Goal: Task Accomplishment & Management: Complete application form

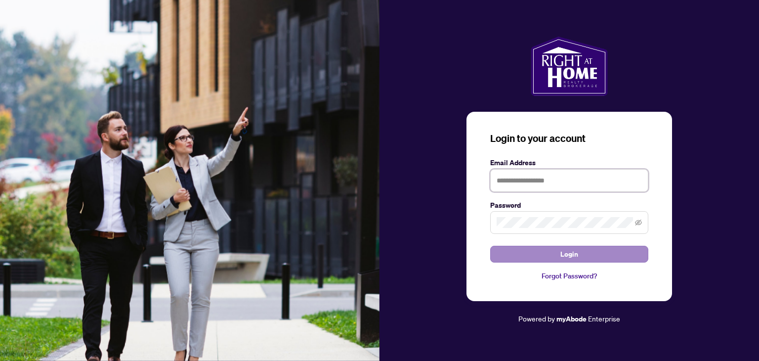
type input "**********"
click at [592, 253] on button "Login" at bounding box center [569, 254] width 158 height 17
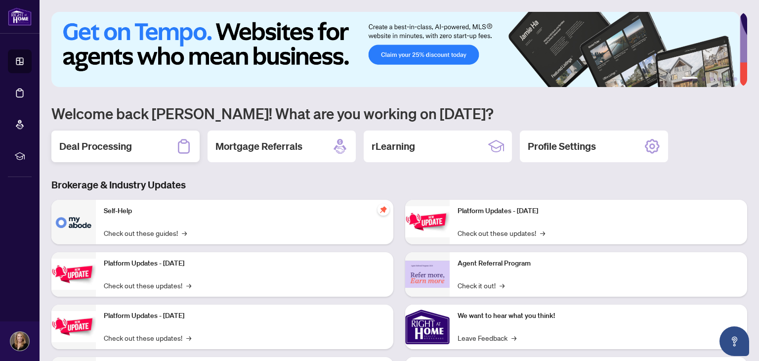
click at [134, 144] on div "Deal Processing" at bounding box center [125, 146] width 148 height 32
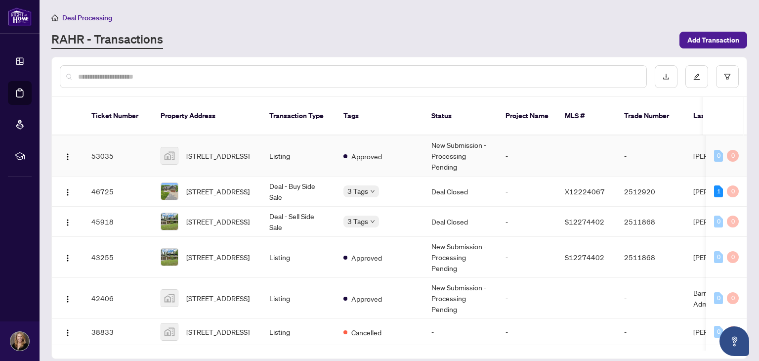
click at [193, 150] on span "[STREET_ADDRESS]" at bounding box center [217, 155] width 63 height 11
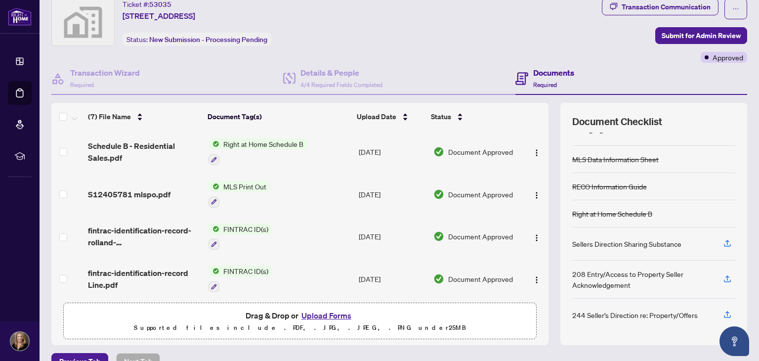
scroll to position [49, 0]
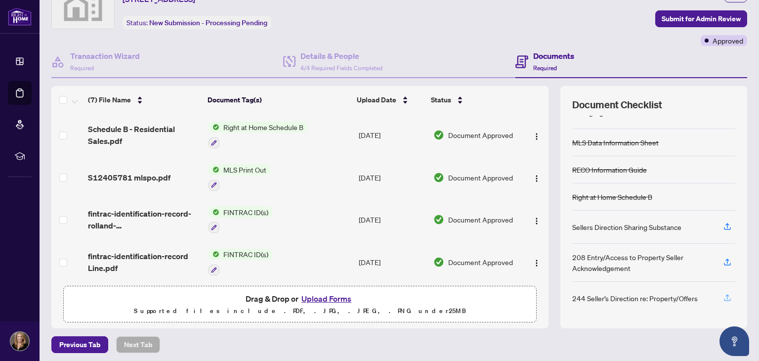
click at [723, 293] on icon "button" at bounding box center [727, 297] width 9 height 9
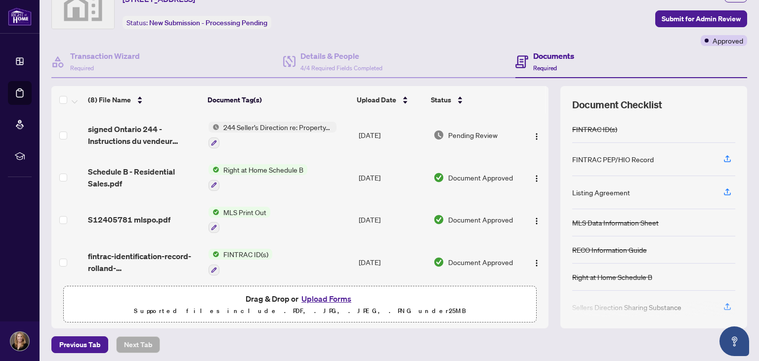
click at [239, 124] on span "244 Seller’s Direction re: Property/Offers" at bounding box center [277, 127] width 117 height 11
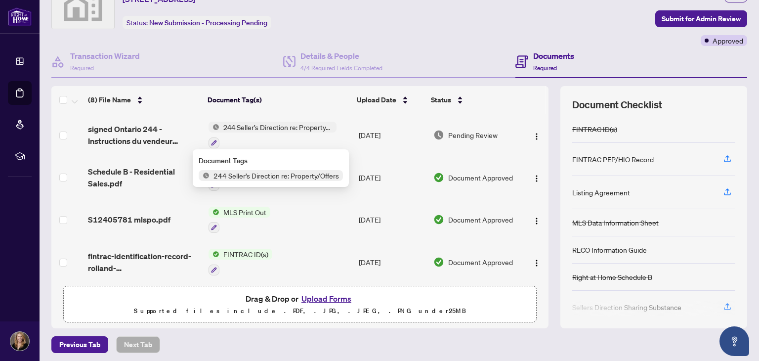
click at [212, 174] on span "244 Seller’s Direction re: Property/Offers" at bounding box center [276, 175] width 133 height 11
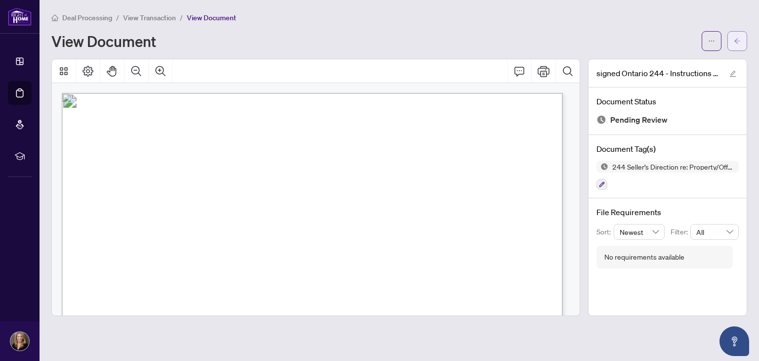
click at [737, 39] on icon "arrow-left" at bounding box center [737, 41] width 7 height 7
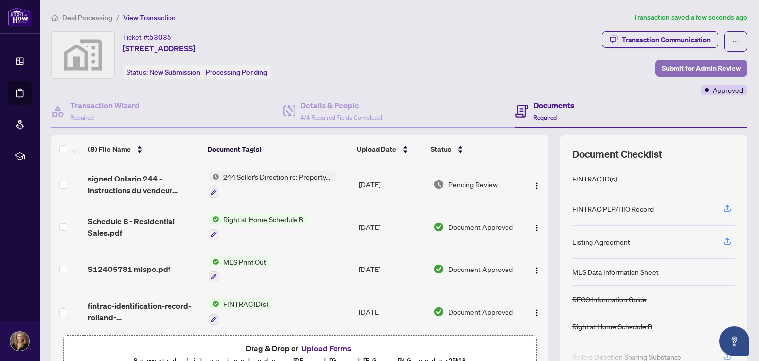
click at [665, 64] on span "Submit for Admin Review" at bounding box center [701, 68] width 79 height 16
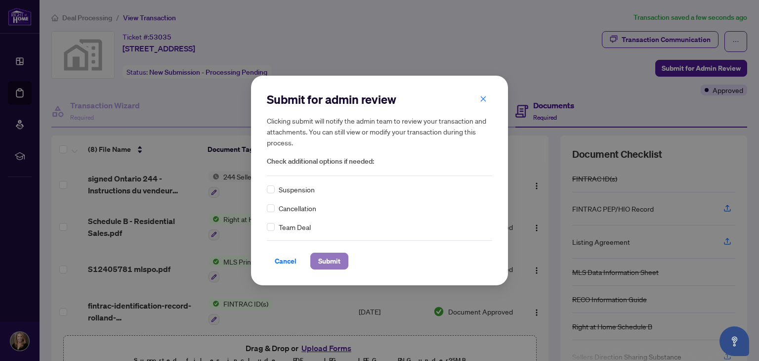
click at [331, 261] on span "Submit" at bounding box center [329, 261] width 22 height 16
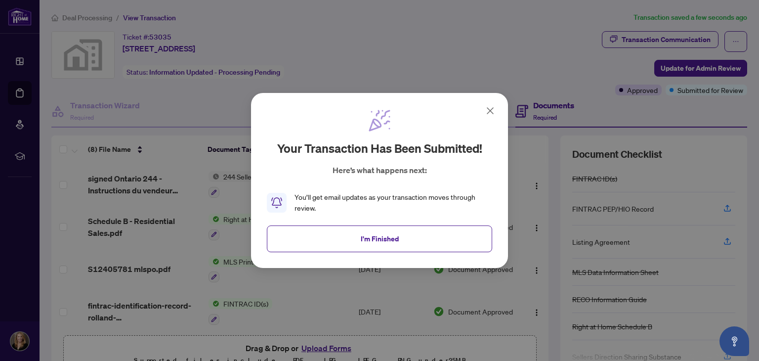
click at [425, 228] on button "I'm Finished" at bounding box center [379, 238] width 225 height 27
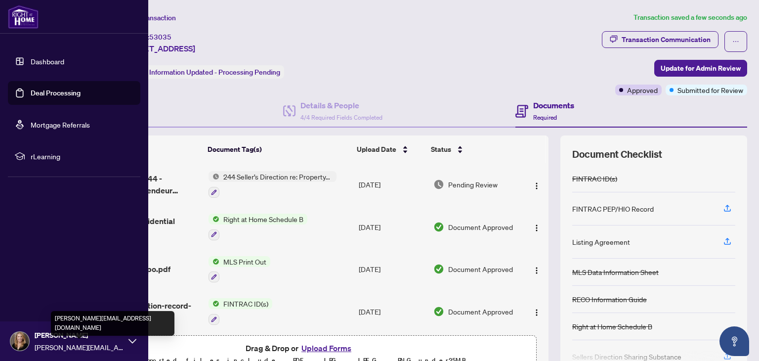
click at [77, 347] on span "[PERSON_NAME][EMAIL_ADDRESS][DOMAIN_NAME]" at bounding box center [79, 347] width 89 height 11
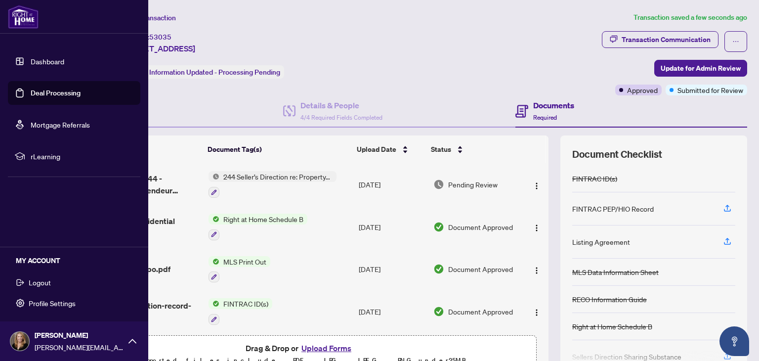
click at [43, 279] on span "Logout" at bounding box center [40, 282] width 22 height 16
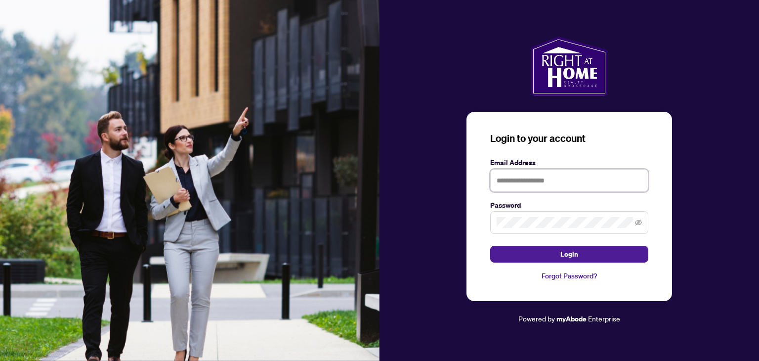
type input "**********"
